Goal: Task Accomplishment & Management: Manage account settings

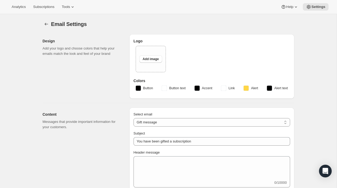
select select "giftedMessage"
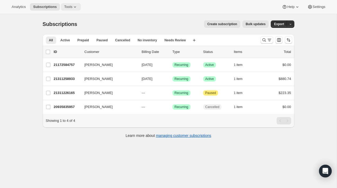
click at [78, 7] on icon at bounding box center [74, 6] width 5 height 5
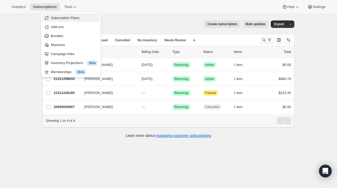
click at [72, 18] on span "Subscription Plans" at bounding box center [65, 18] width 29 height 4
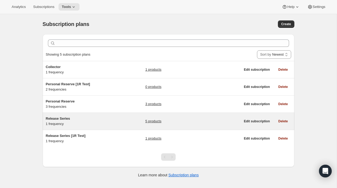
click at [75, 118] on h5 "Release Series" at bounding box center [79, 118] width 66 height 5
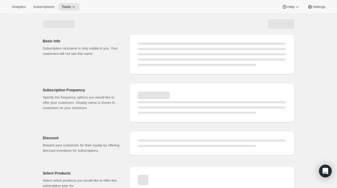
select select "WEEK"
select select "MONTH"
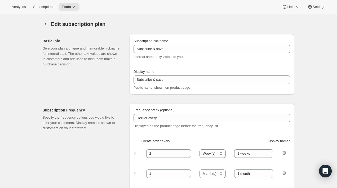
type input "Release Series"
type input "Delivers quarterly"
type input "4"
select select "MONTH"
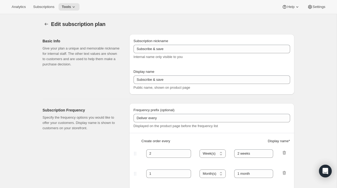
type input "(Jan, Jun, Oct)"
type input "Choose how many bottles you want of the Napa Valley Release​, Alexander Valley …"
checkbox input "true"
select select "YEARDAY"
select select "6"
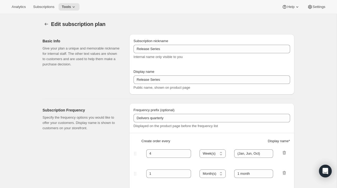
select select "10"
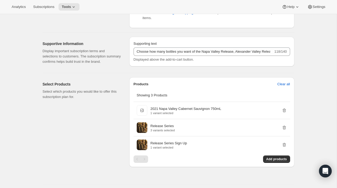
scroll to position [251, 0]
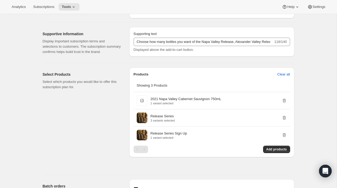
click at [303, 83] on div "Edit subscription plan. This page is ready Edit subscription plan Basic Info Gi…" at bounding box center [168, 88] width 337 height 651
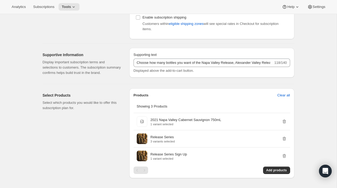
scroll to position [227, 0]
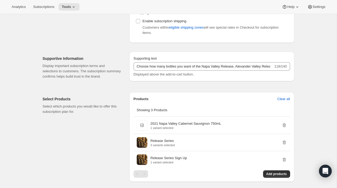
click at [303, 69] on div "Edit subscription plan. This page is ready Edit subscription plan Basic Info Gi…" at bounding box center [168, 112] width 337 height 651
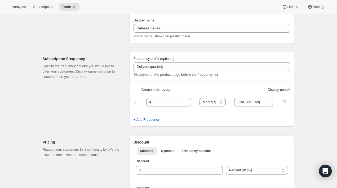
scroll to position [45, 0]
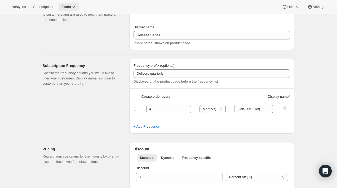
click at [71, 6] on span "Tools" at bounding box center [66, 7] width 9 height 4
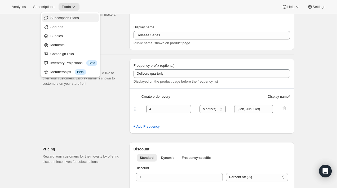
click at [73, 20] on span "Subscription Plans" at bounding box center [64, 18] width 29 height 4
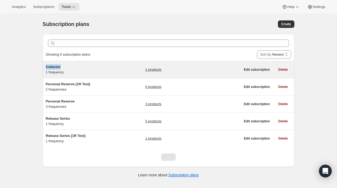
drag, startPoint x: 61, startPoint y: 66, endPoint x: 46, endPoint y: 67, distance: 15.1
click at [46, 67] on h5 "Collector" at bounding box center [79, 66] width 66 height 5
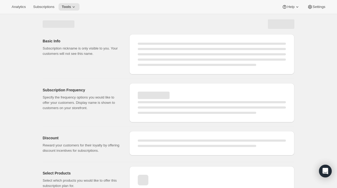
select select "WEEK"
select select "MONTH"
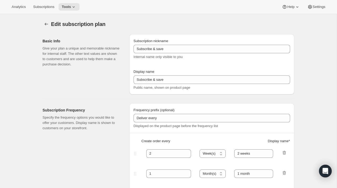
type input "Collector"
type input "3"
select select "MONTH"
type input "3 Months"
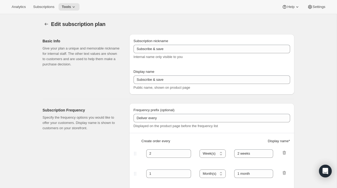
checkbox input "true"
select select "MONTHDAY"
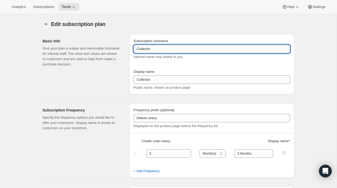
drag, startPoint x: 159, startPoint y: 50, endPoint x: 139, endPoint y: 50, distance: 20.2
click at [136, 50] on input "Collector" at bounding box center [212, 49] width 157 height 8
click at [46, 23] on icon "Subscription plans" at bounding box center [46, 23] width 5 height 5
